Goal: Task Accomplishment & Management: Use online tool/utility

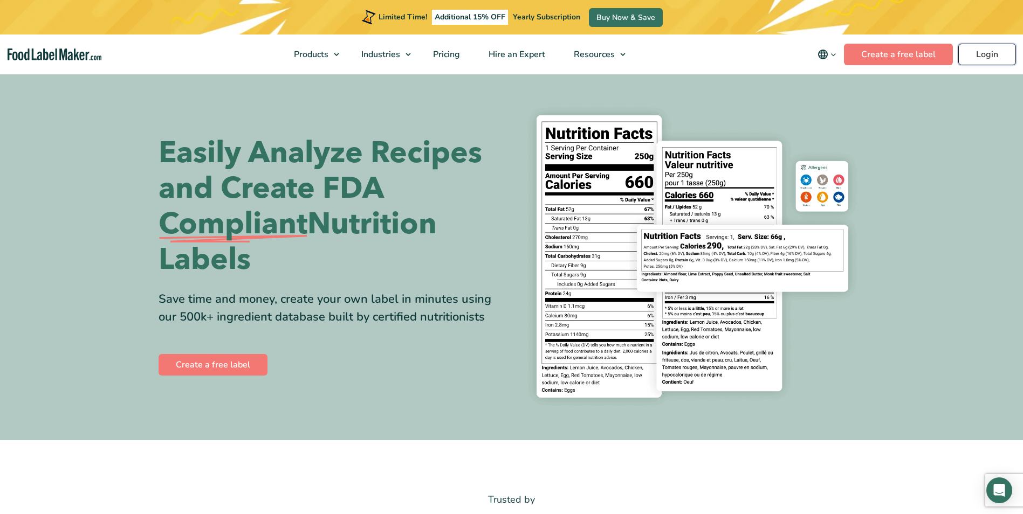
click at [989, 52] on link "Login" at bounding box center [987, 55] width 58 height 22
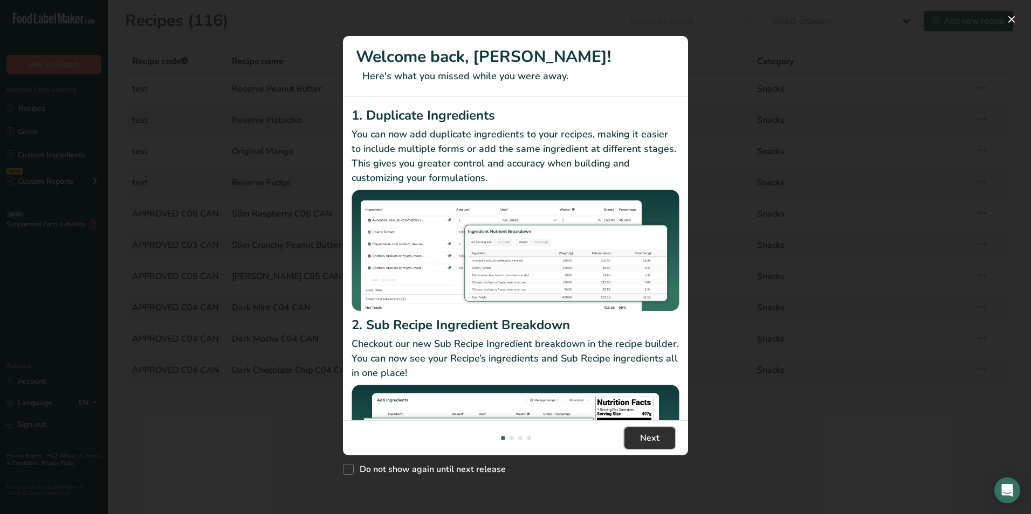
click at [644, 434] on span "Next" at bounding box center [649, 438] width 19 height 13
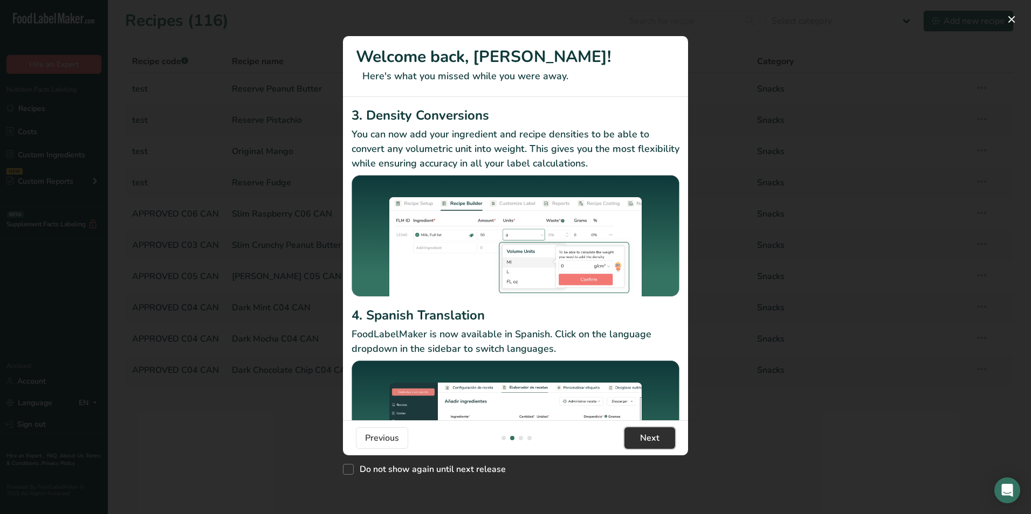
click at [644, 434] on span "Next" at bounding box center [649, 438] width 19 height 13
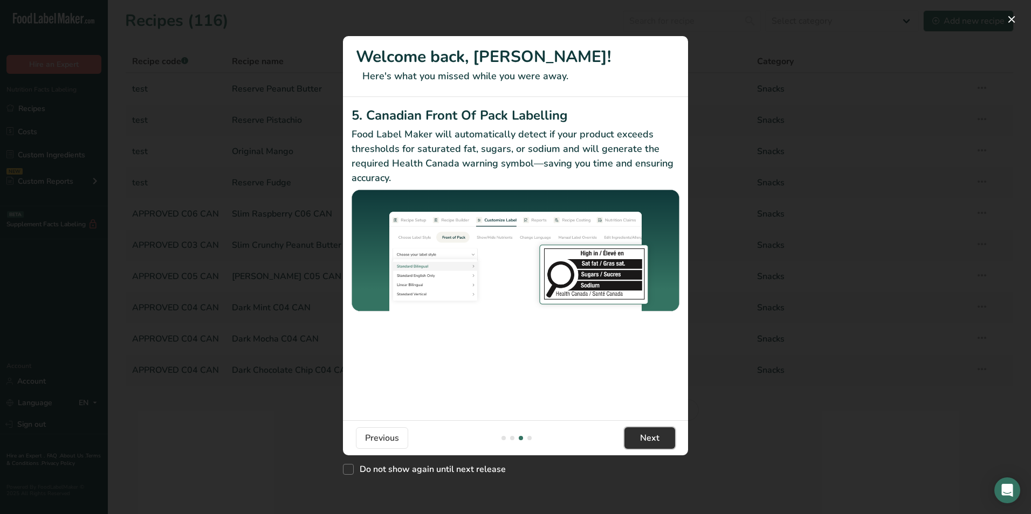
click at [644, 434] on span "Next" at bounding box center [649, 438] width 19 height 13
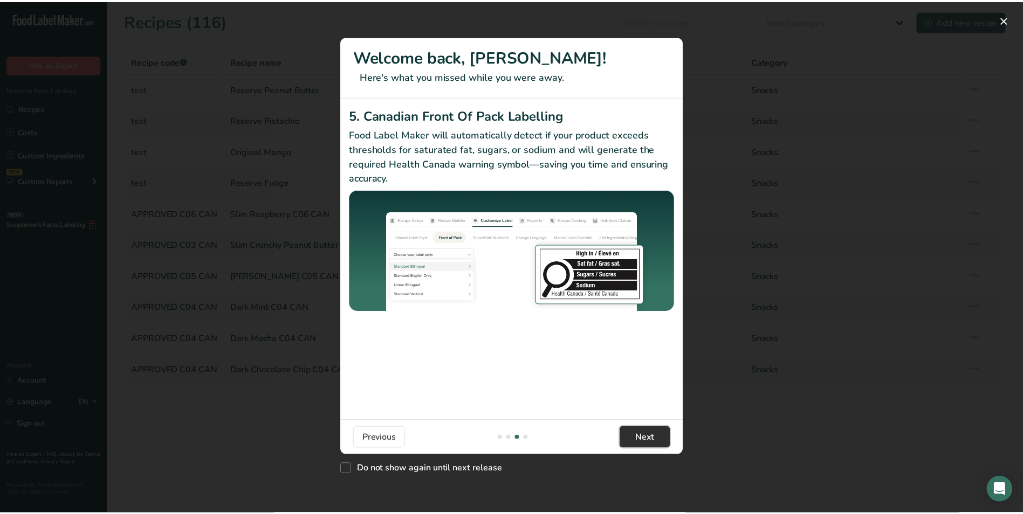
scroll to position [0, 1035]
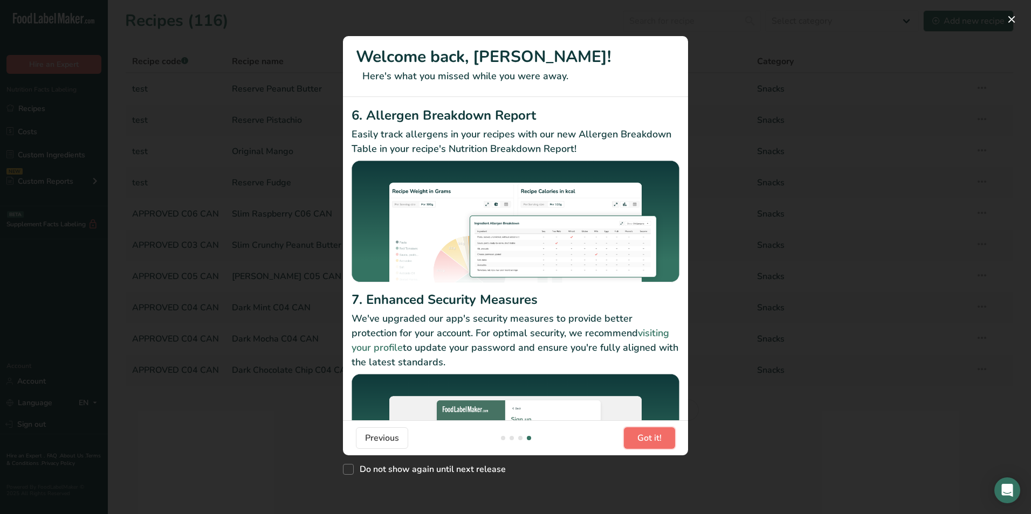
click at [644, 434] on span "Got it!" at bounding box center [649, 438] width 24 height 13
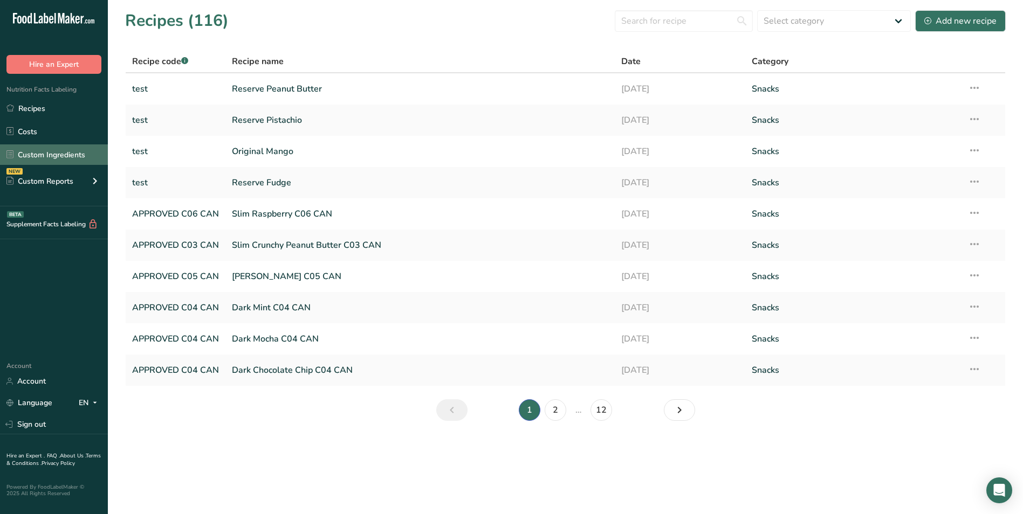
click at [37, 154] on link "Custom Ingredients" at bounding box center [54, 154] width 108 height 20
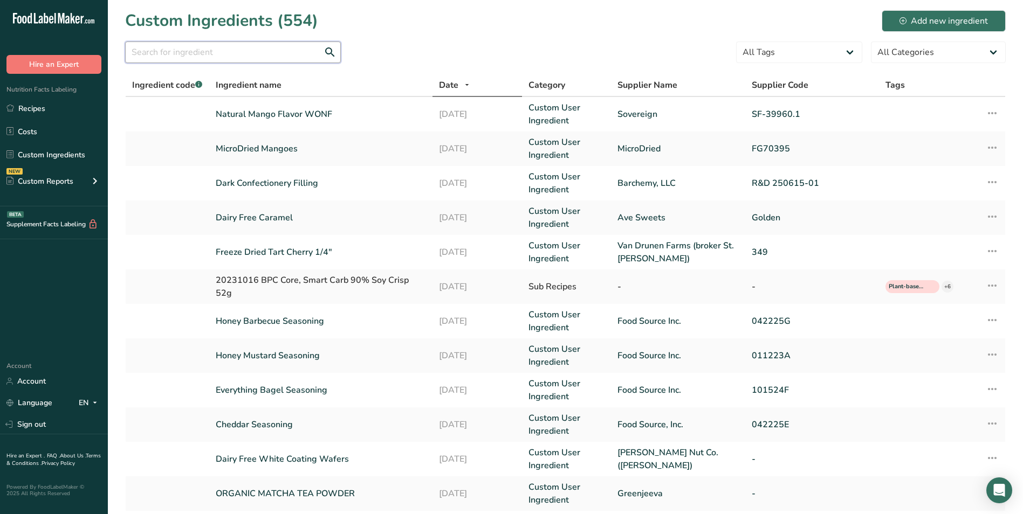
drag, startPoint x: 210, startPoint y: 50, endPoint x: 230, endPoint y: 63, distance: 24.2
click at [212, 49] on input "text" at bounding box center [233, 53] width 216 height 22
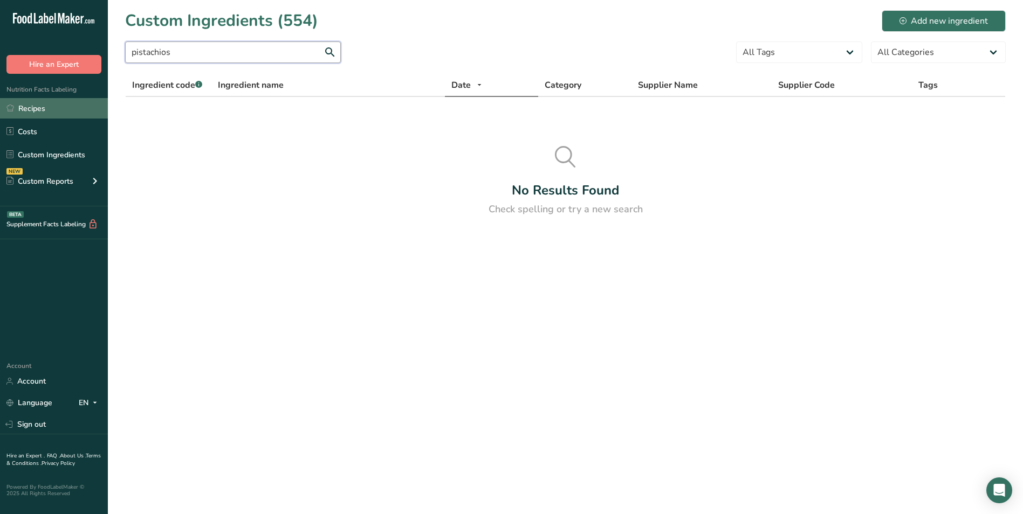
type input "pistachios"
click at [43, 107] on link "Recipes" at bounding box center [54, 108] width 108 height 20
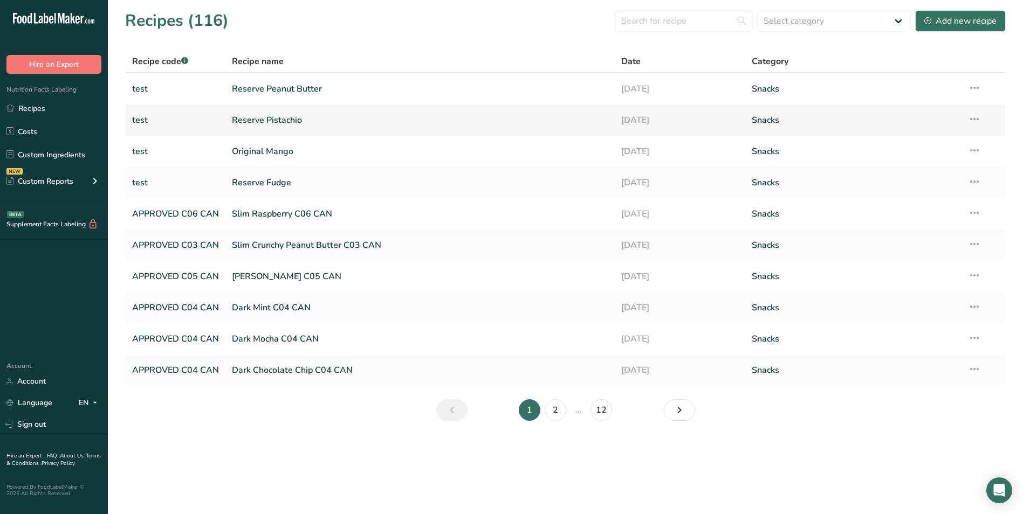
click at [139, 122] on link "test" at bounding box center [175, 120] width 87 height 23
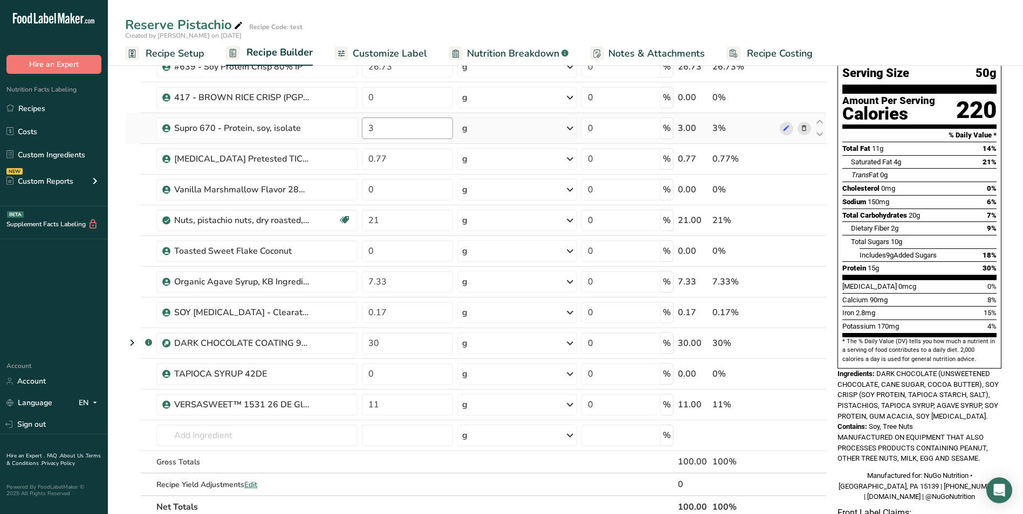
scroll to position [108, 0]
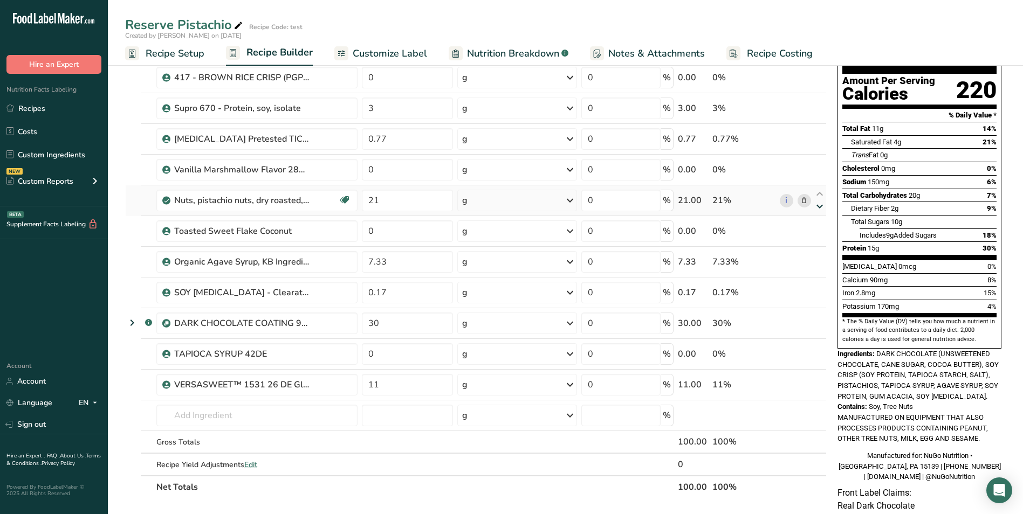
click at [818, 207] on icon at bounding box center [819, 207] width 13 height 8
type input "0"
type input "21"
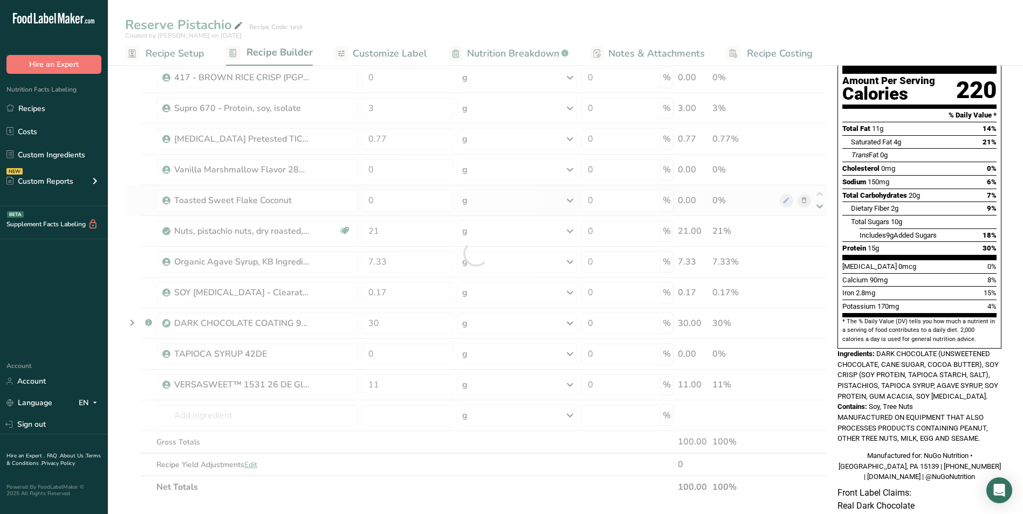
click at [818, 207] on div at bounding box center [475, 254] width 701 height 490
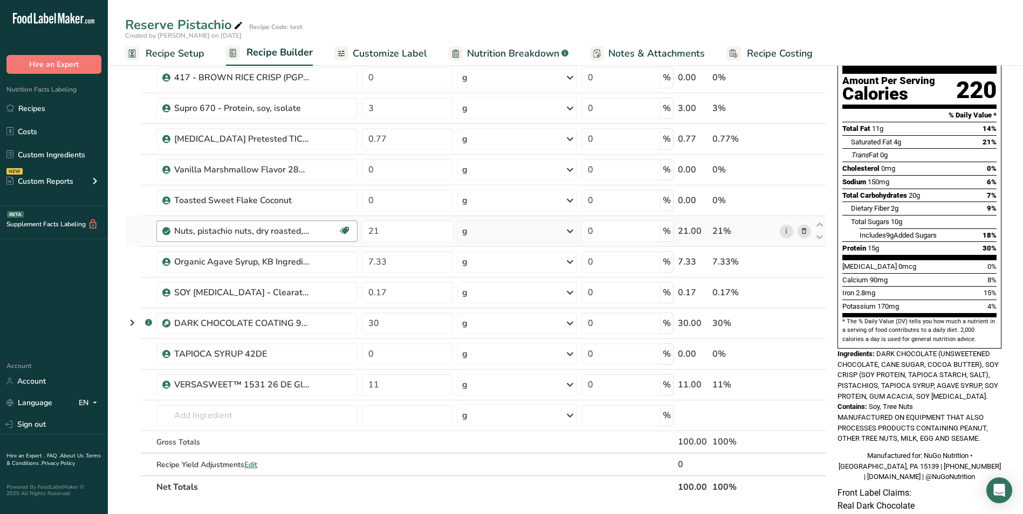
click at [196, 239] on div "Nuts, pistachio nuts, dry roasted, without salt added Source of Antioxidants Pl…" at bounding box center [256, 232] width 201 height 22
click at [39, 153] on link "Custom Ingredients" at bounding box center [54, 154] width 108 height 20
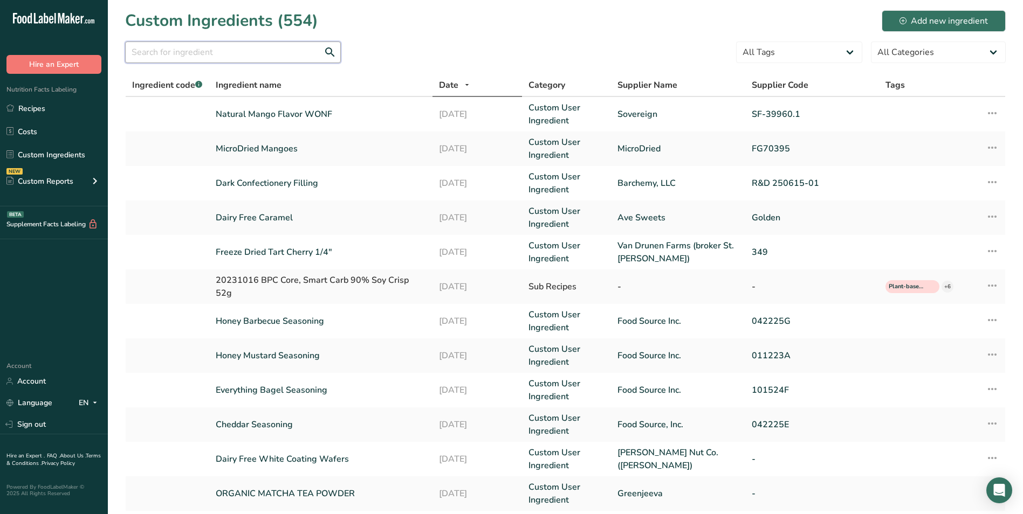
click at [190, 51] on input "text" at bounding box center [233, 53] width 216 height 22
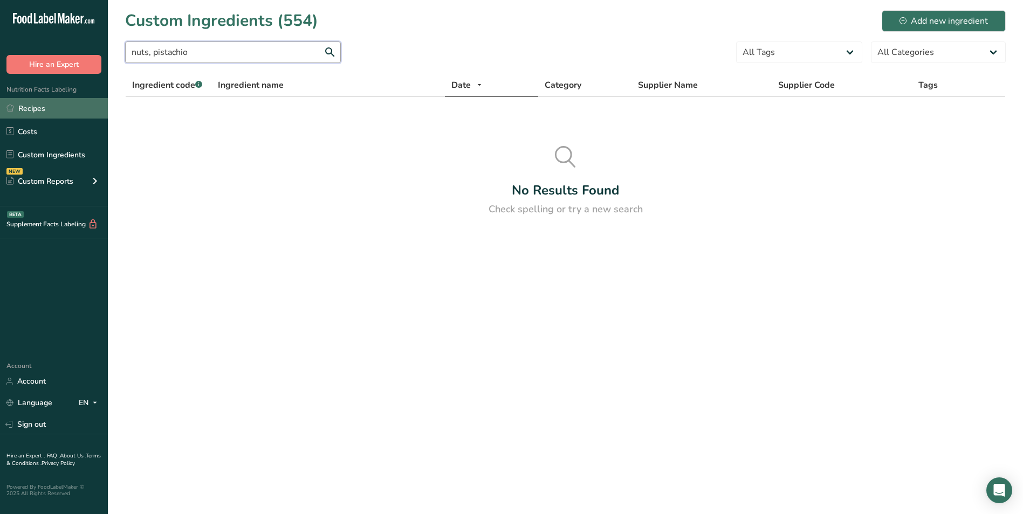
type input "nuts, pistachio"
click at [39, 109] on link "Recipes" at bounding box center [54, 108] width 108 height 20
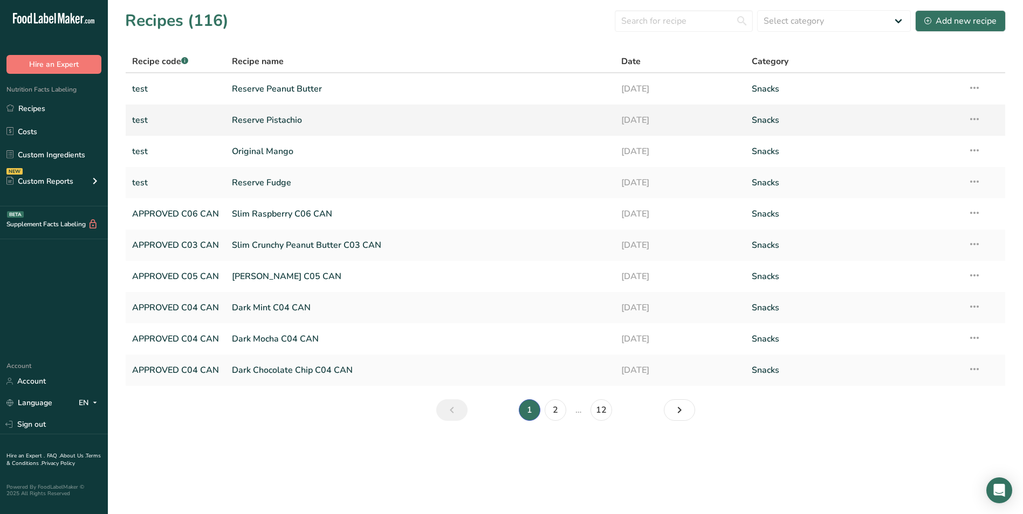
click at [256, 120] on link "Reserve Pistachio" at bounding box center [420, 120] width 376 height 23
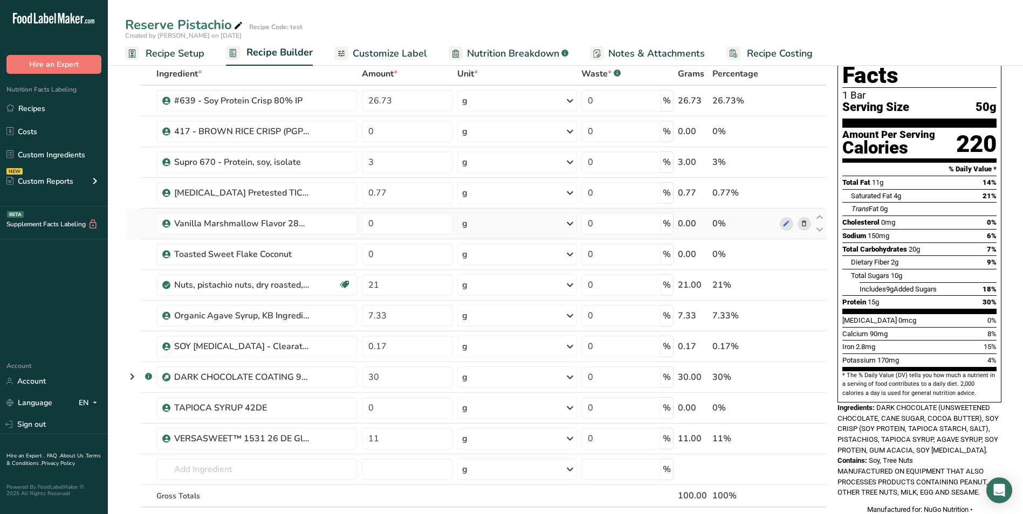
scroll to position [108, 0]
